Goal: Information Seeking & Learning: Learn about a topic

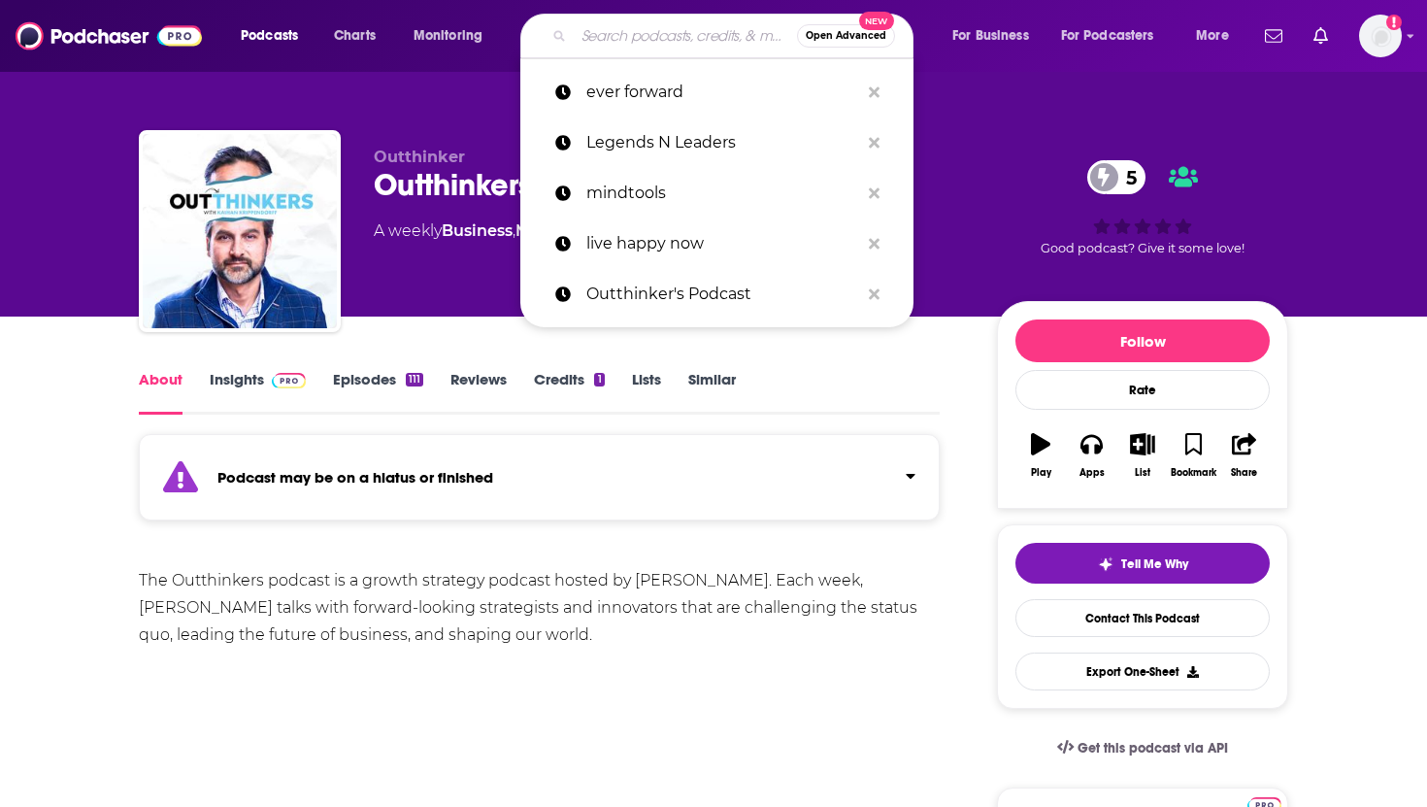
click at [670, 35] on input "Search podcasts, credits, & more..." at bounding box center [685, 35] width 223 height 31
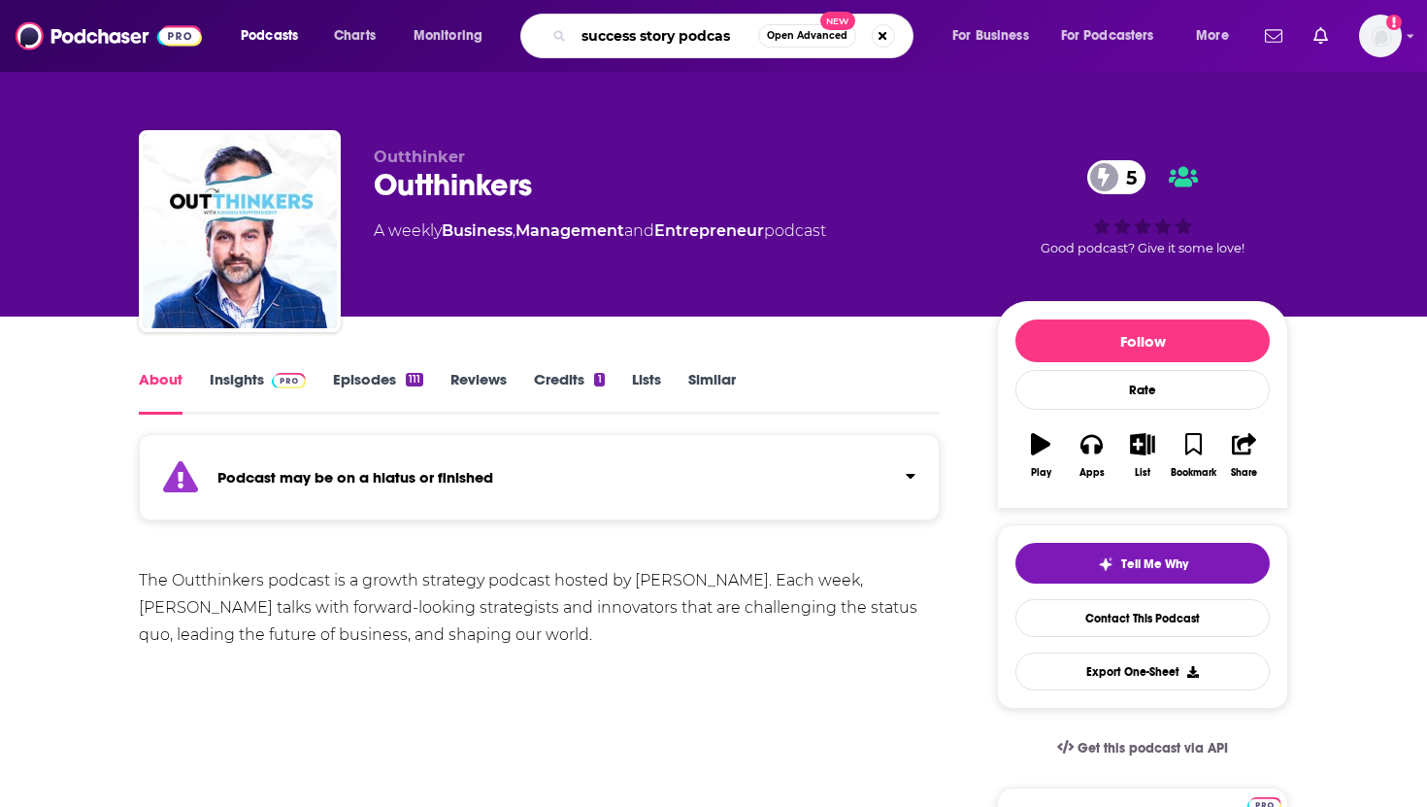
type input "success story podcast"
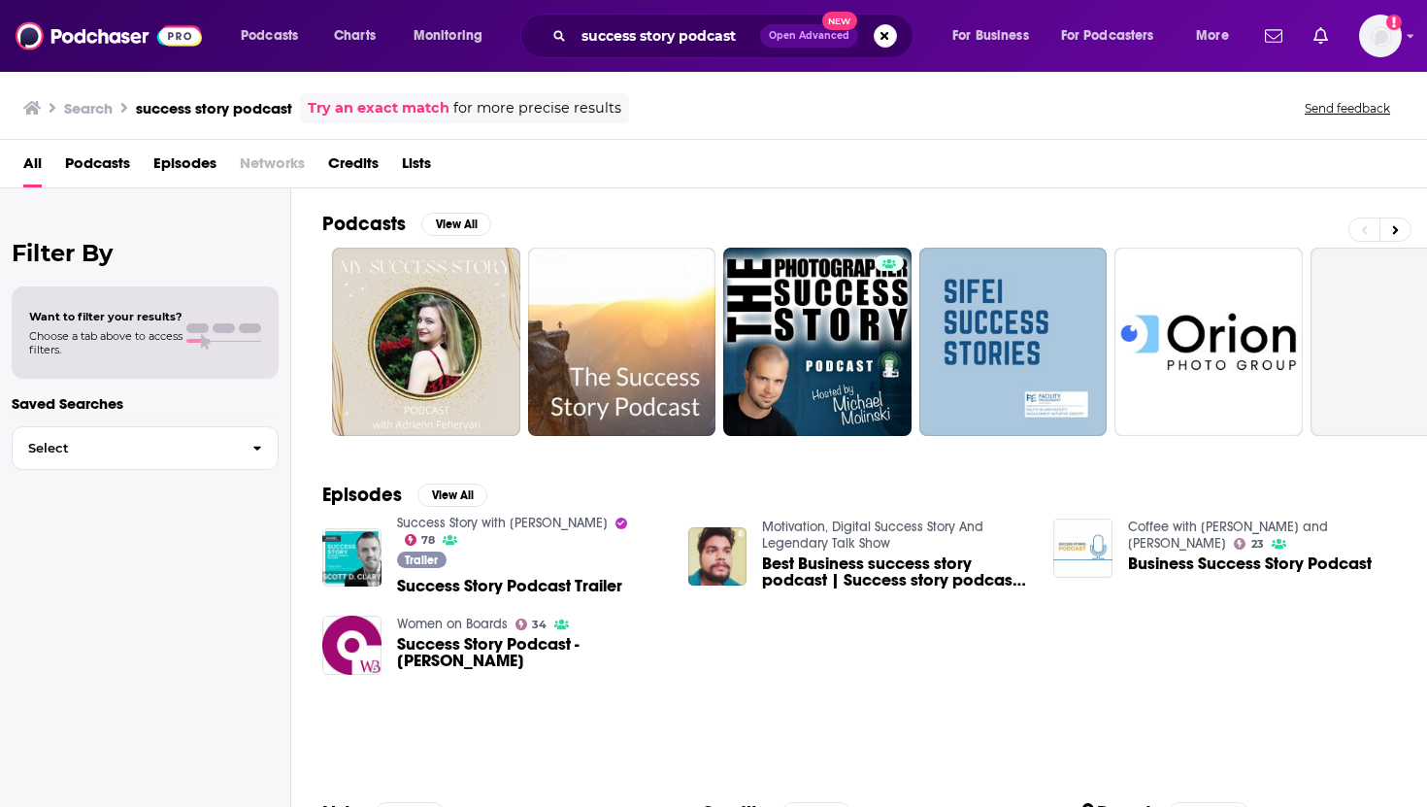
click at [482, 584] on span "Success Story Podcast Trailer" at bounding box center [509, 585] width 225 height 16
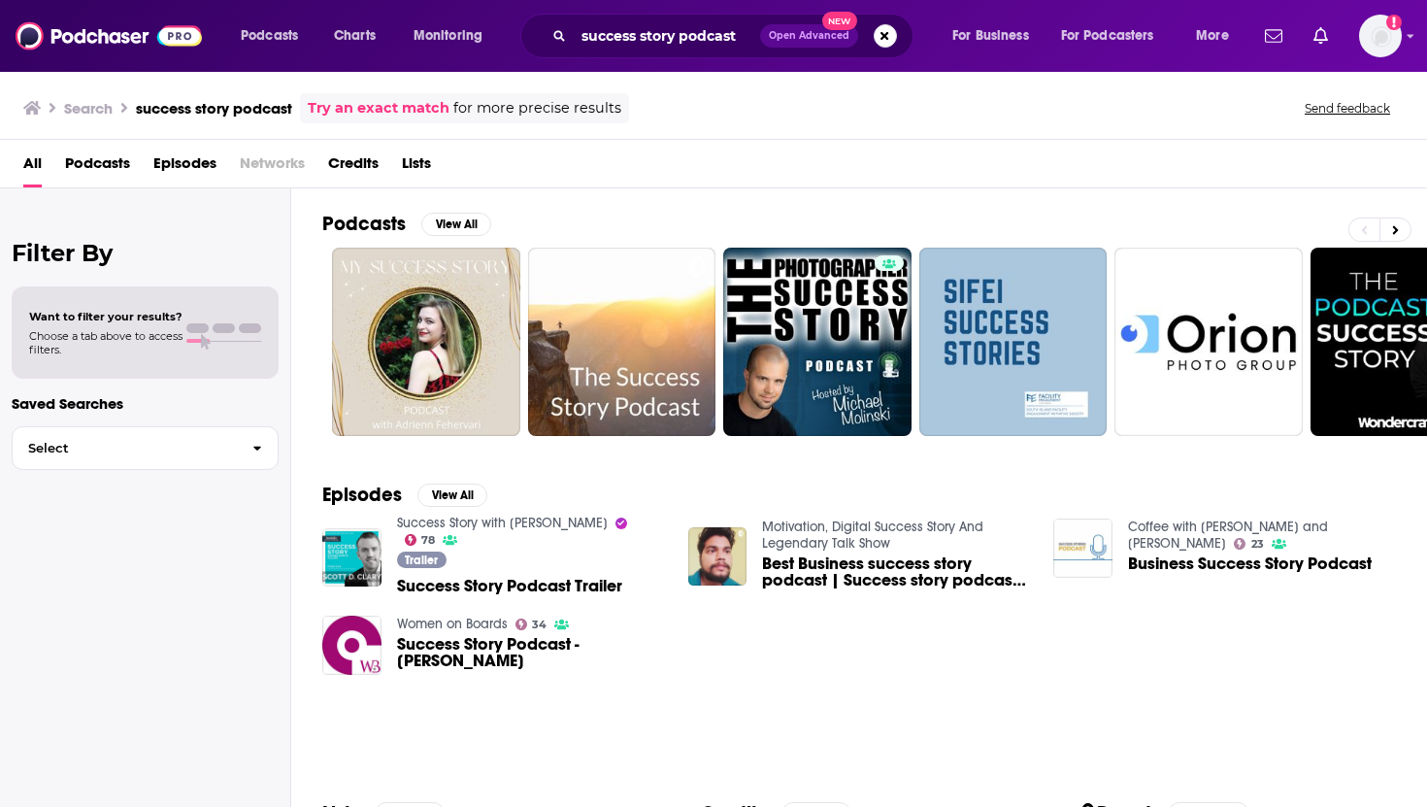
click at [546, 585] on span "Success Story Podcast Trailer" at bounding box center [509, 585] width 225 height 16
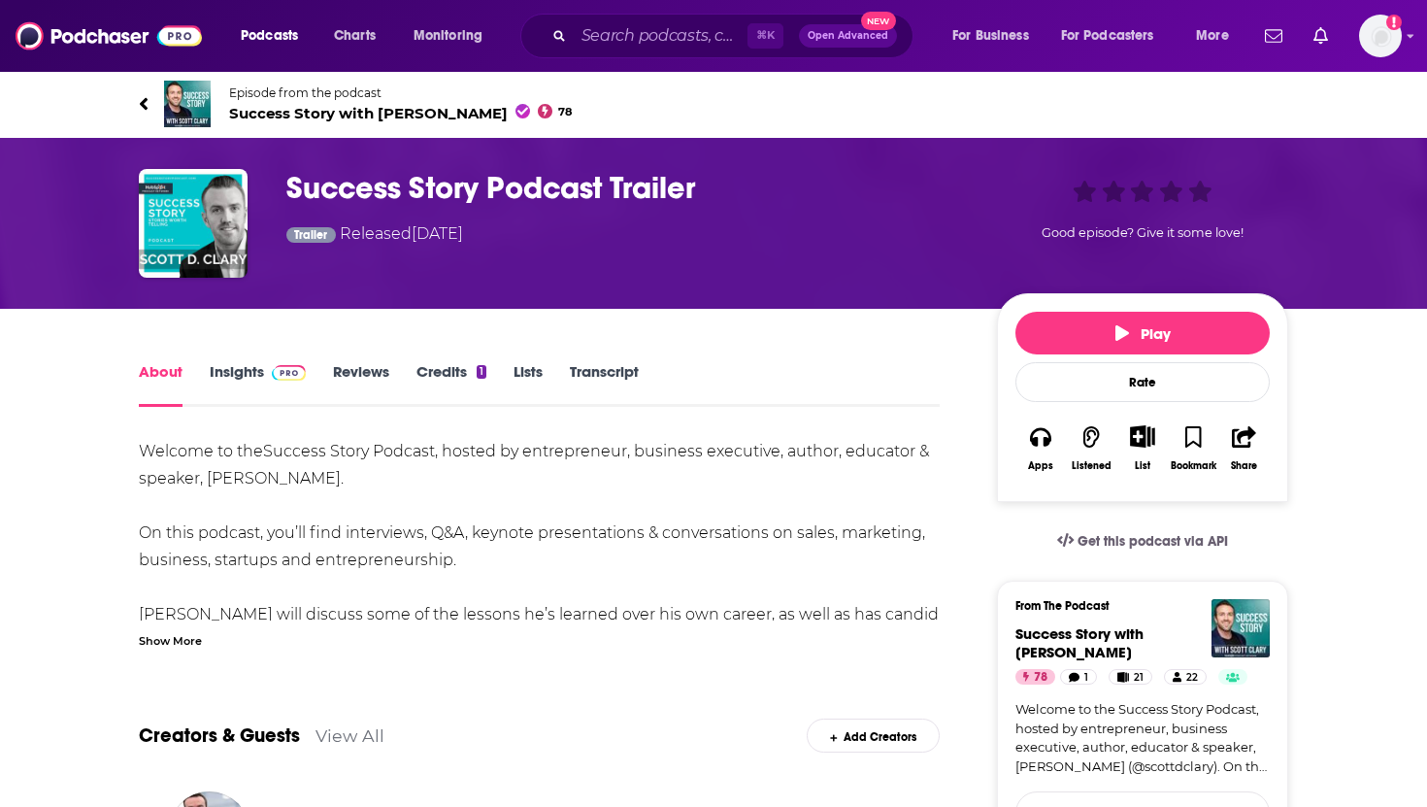
click at [349, 376] on link "Reviews" at bounding box center [361, 384] width 56 height 45
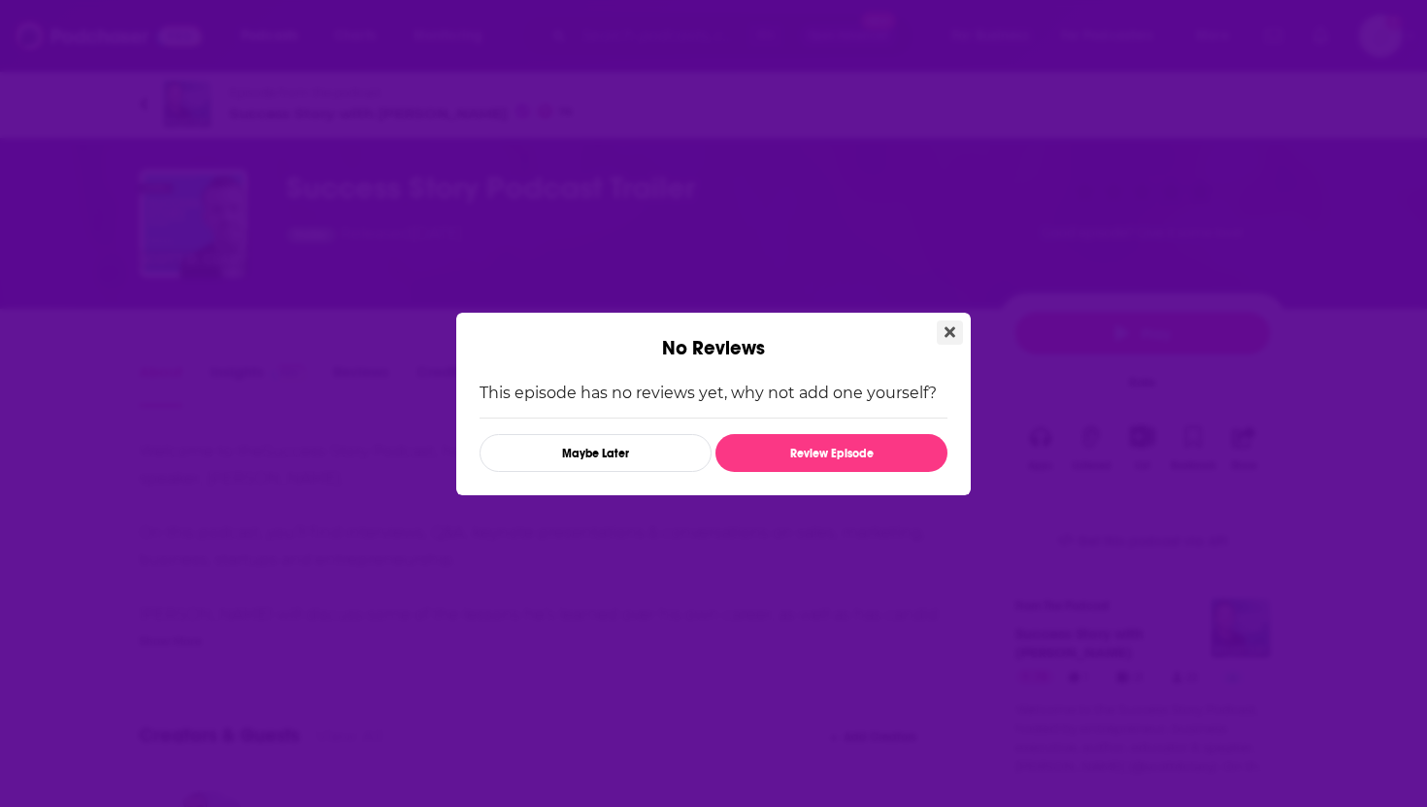
click at [952, 334] on icon "Close" at bounding box center [949, 331] width 11 height 11
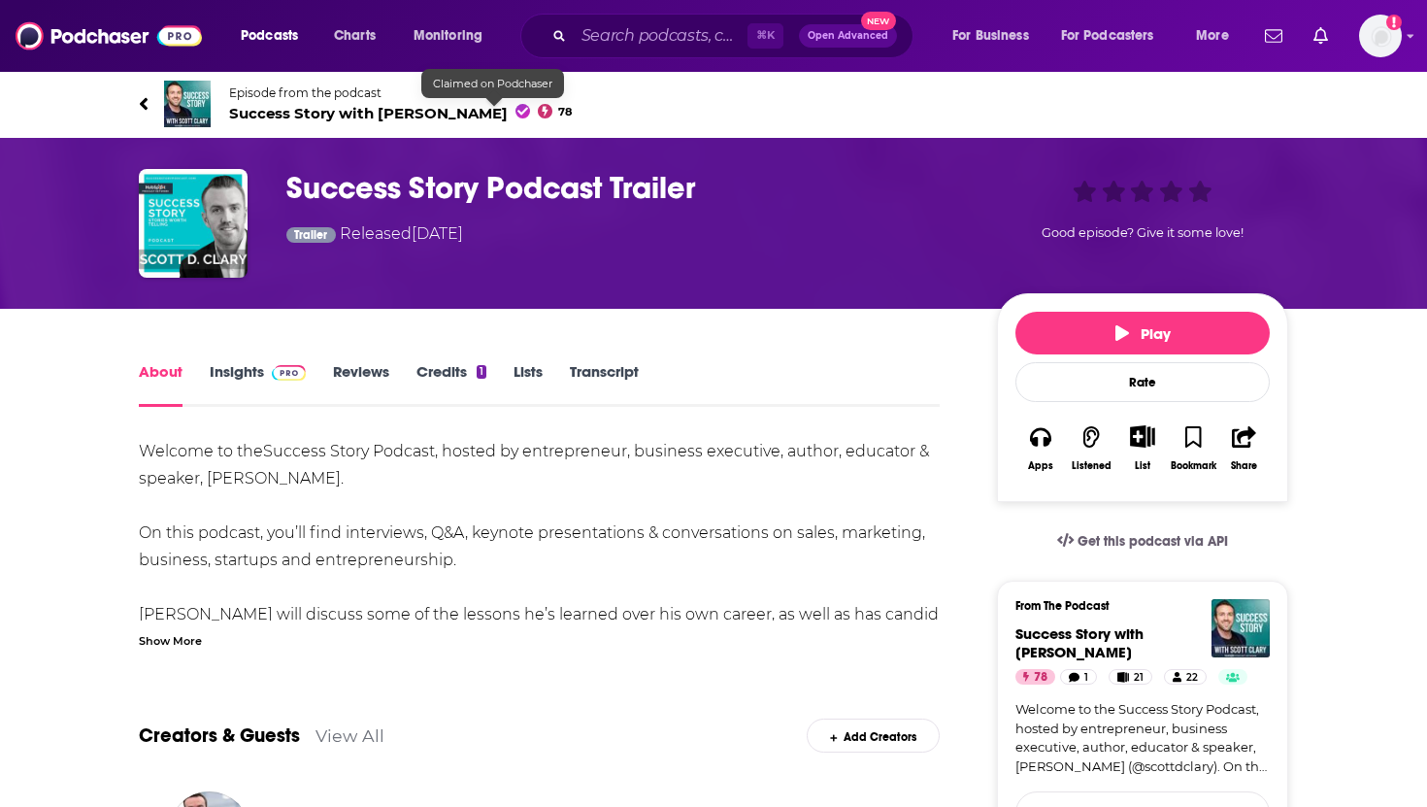
click at [413, 86] on span "Episode from the podcast" at bounding box center [400, 92] width 343 height 15
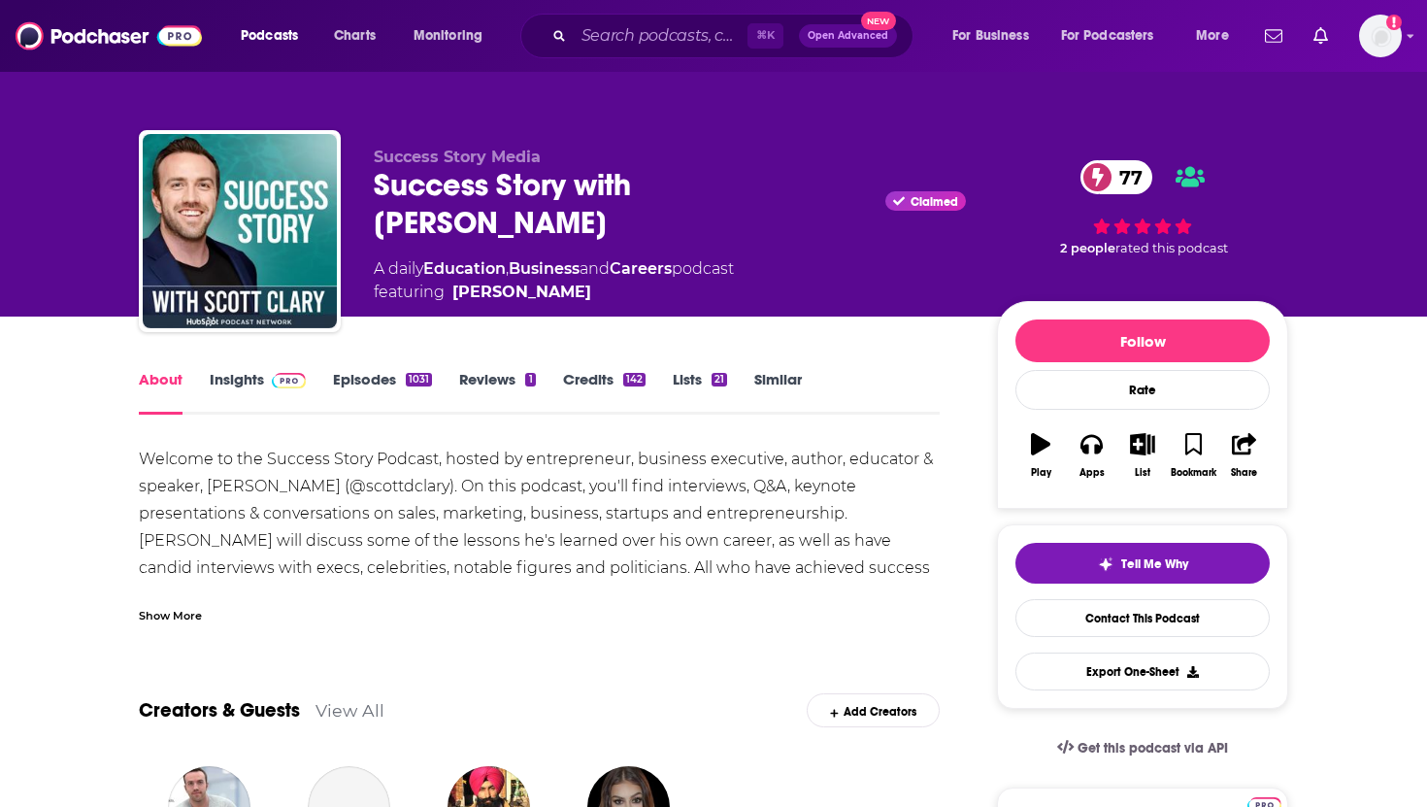
click at [409, 176] on div "Success Story with [PERSON_NAME] Claimed 77" at bounding box center [670, 204] width 592 height 76
click at [438, 181] on div "Success Story with [PERSON_NAME] Claimed 77" at bounding box center [670, 204] width 592 height 76
